Goal: Find specific page/section: Find specific page/section

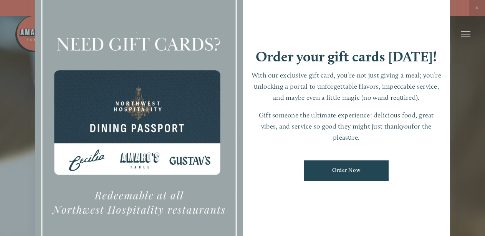
click at [478, 8] on div at bounding box center [242, 118] width 485 height 236
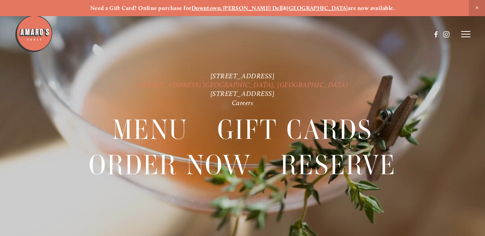
click at [243, 83] on link "[STREET_ADDRESS] [GEOGRAPHIC_DATA], [GEOGRAPHIC_DATA]" at bounding box center [242, 84] width 211 height 8
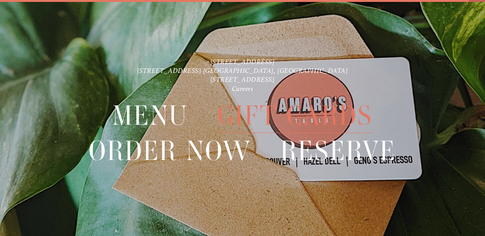
scroll to position [16, 0]
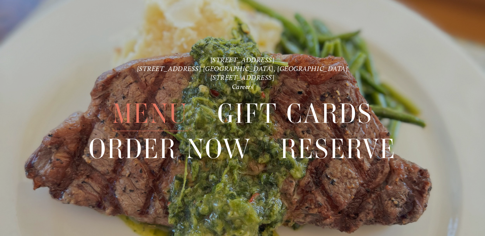
click at [143, 114] on span "Menu" at bounding box center [150, 113] width 76 height 35
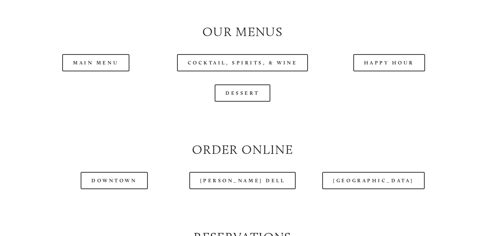
scroll to position [705, 0]
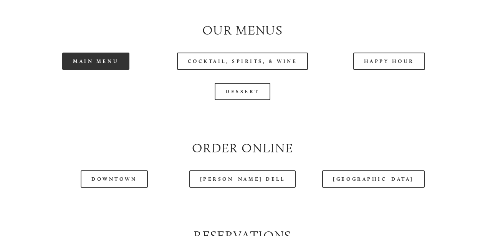
click at [89, 70] on link "Main Menu" at bounding box center [95, 61] width 67 height 17
